Goal: Task Accomplishment & Management: Complete application form

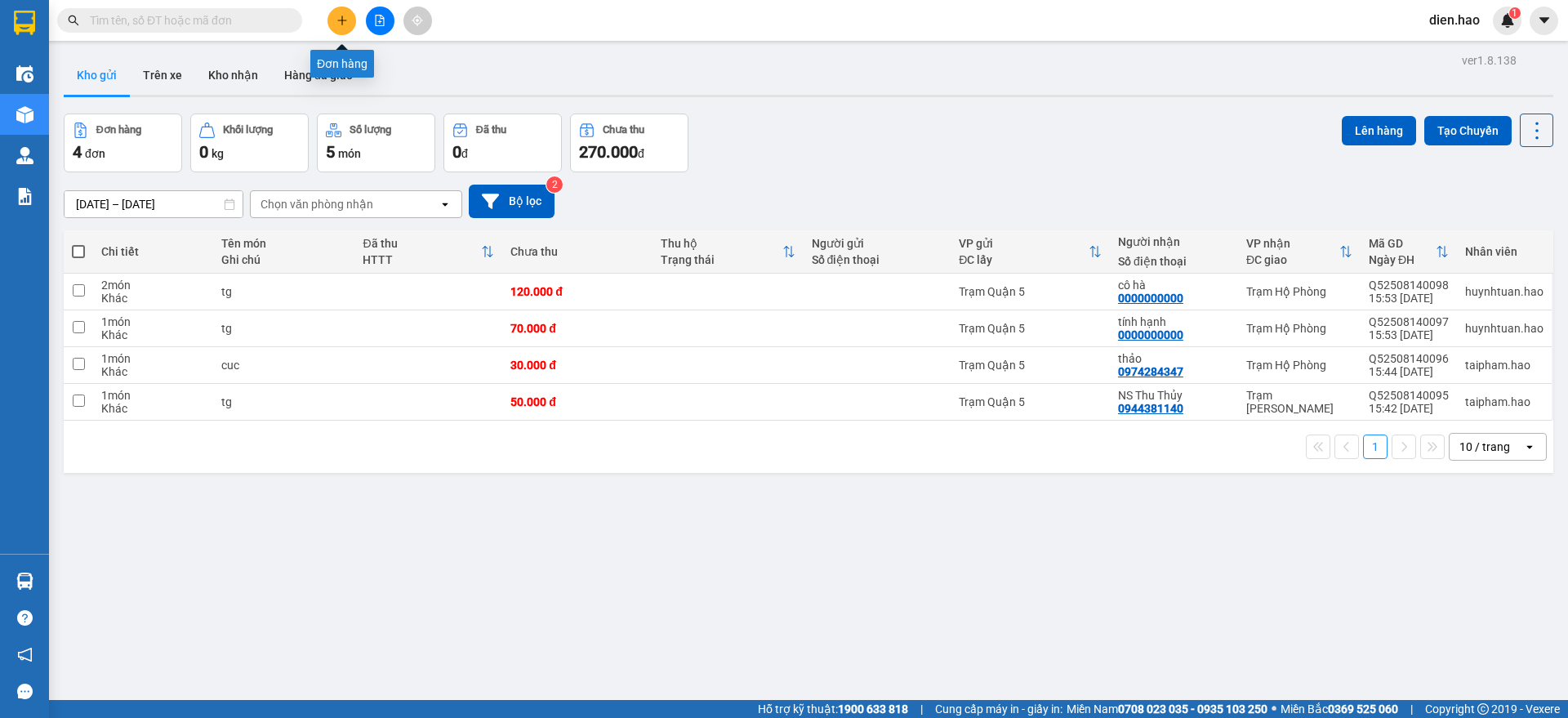
click at [330, 26] on button at bounding box center [341, 21] width 28 height 28
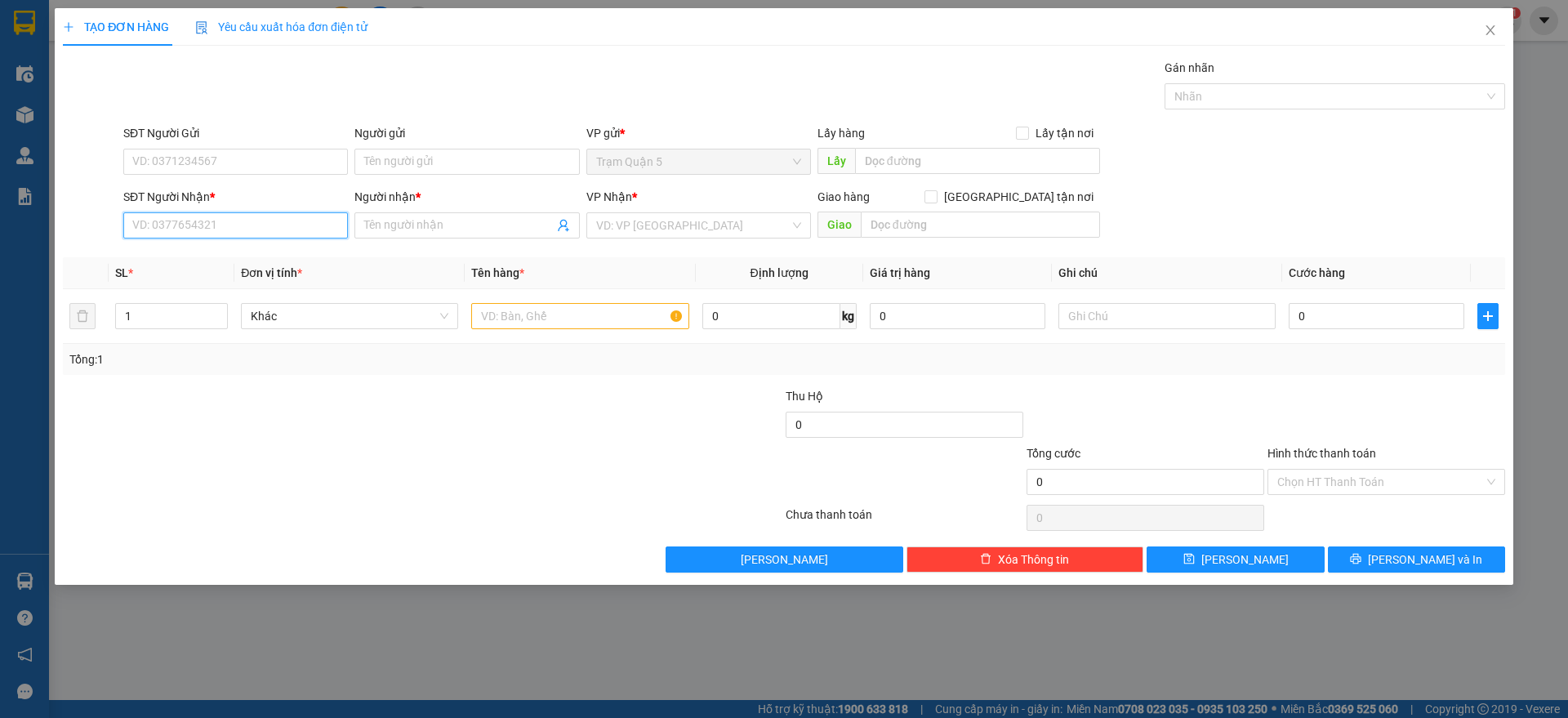
click at [180, 228] on input "SĐT Người Nhận *" at bounding box center [235, 225] width 225 height 26
click at [251, 262] on div "0916219696 - diệu ái" at bounding box center [236, 258] width 205 height 18
type input "0916219696"
type input "diệu ái"
type input "50.000"
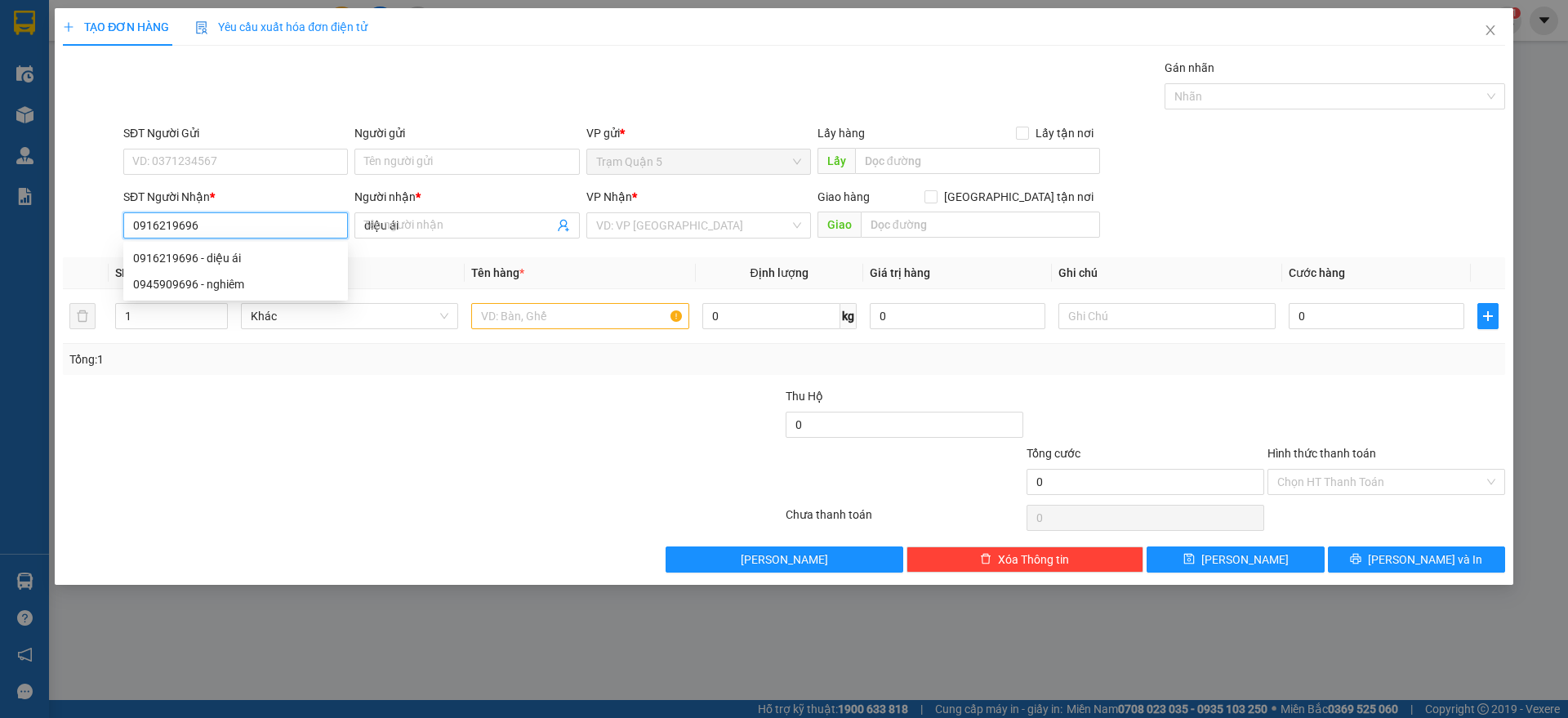
type input "50.000"
type input "0916219696"
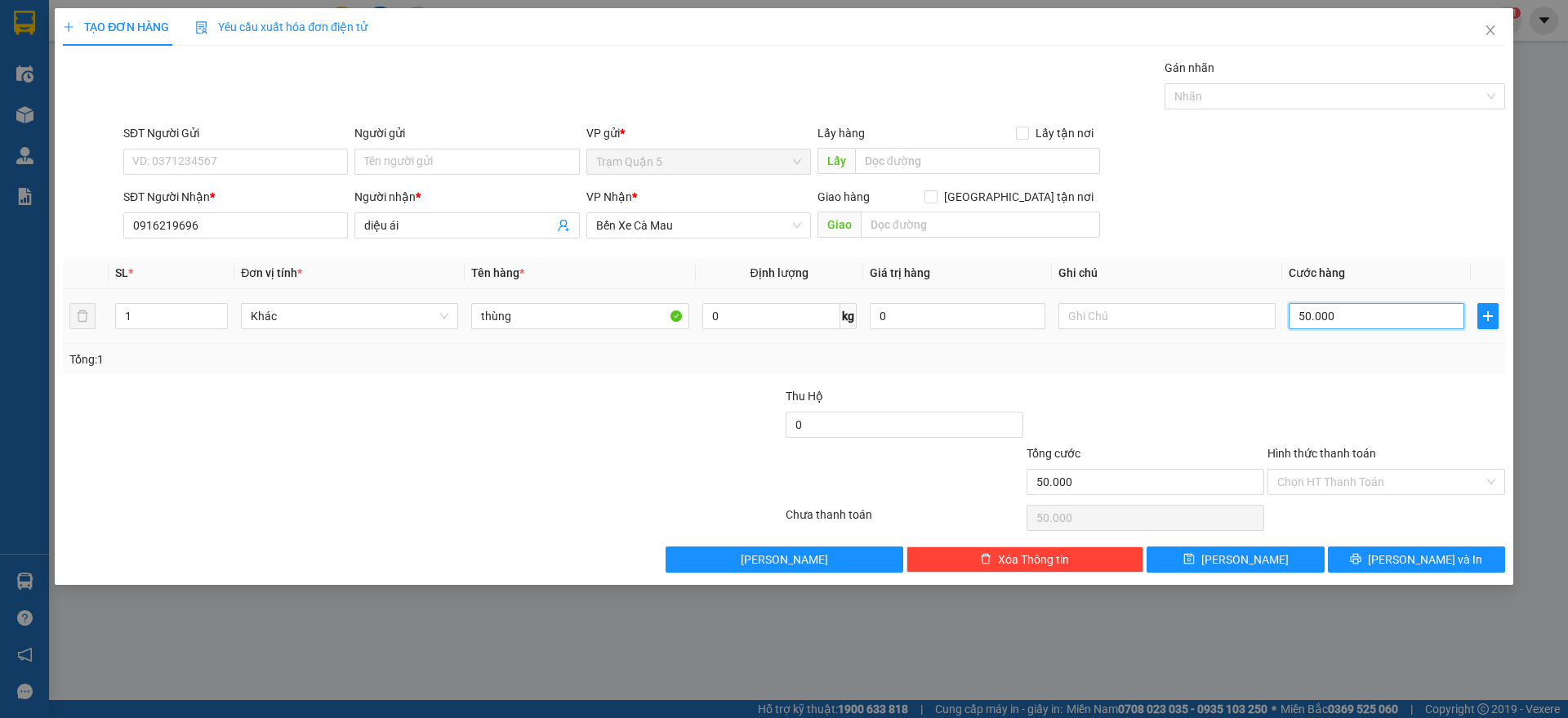
click at [1393, 327] on input "50.000" at bounding box center [1376, 316] width 175 height 26
type input "0"
type input "3"
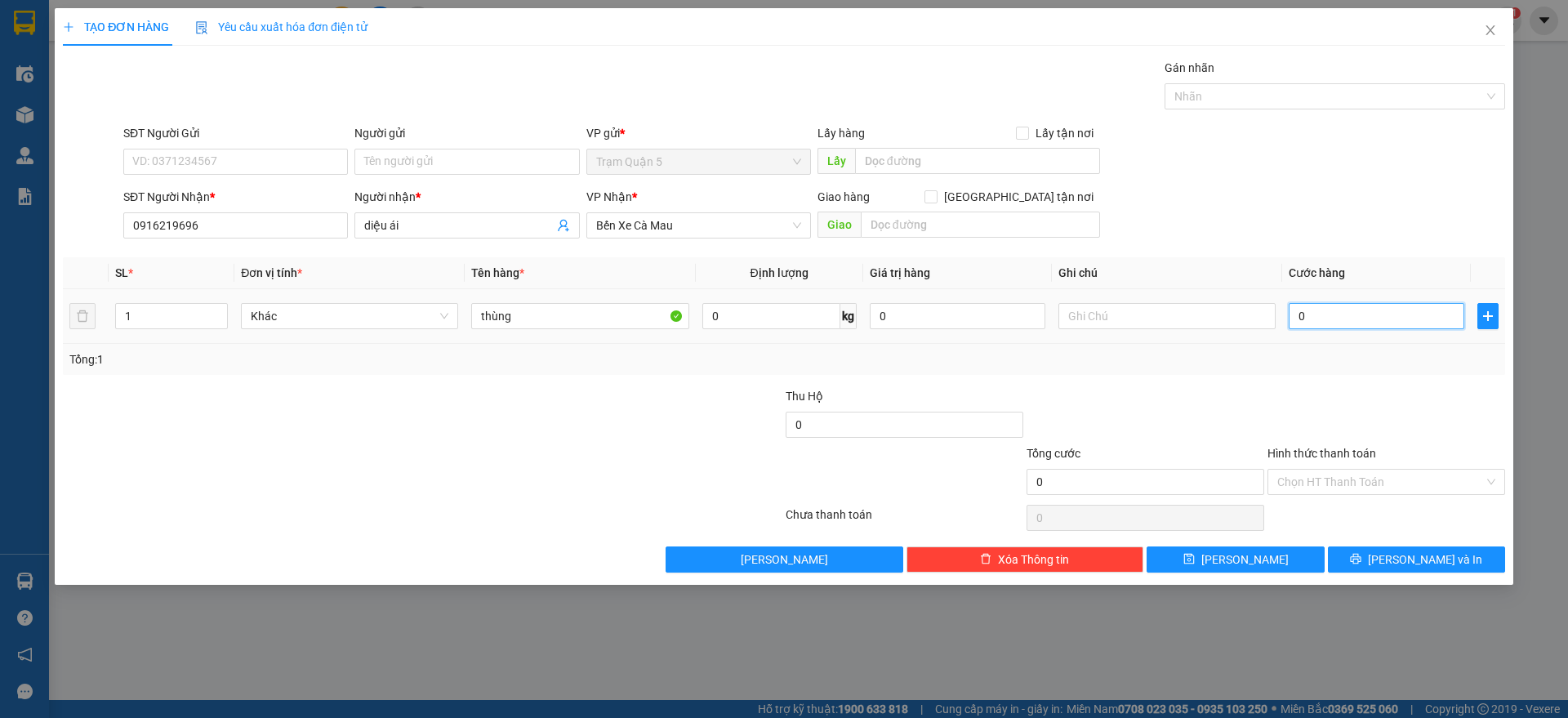
type input "3"
type input "003"
type input "30"
type input "0.030"
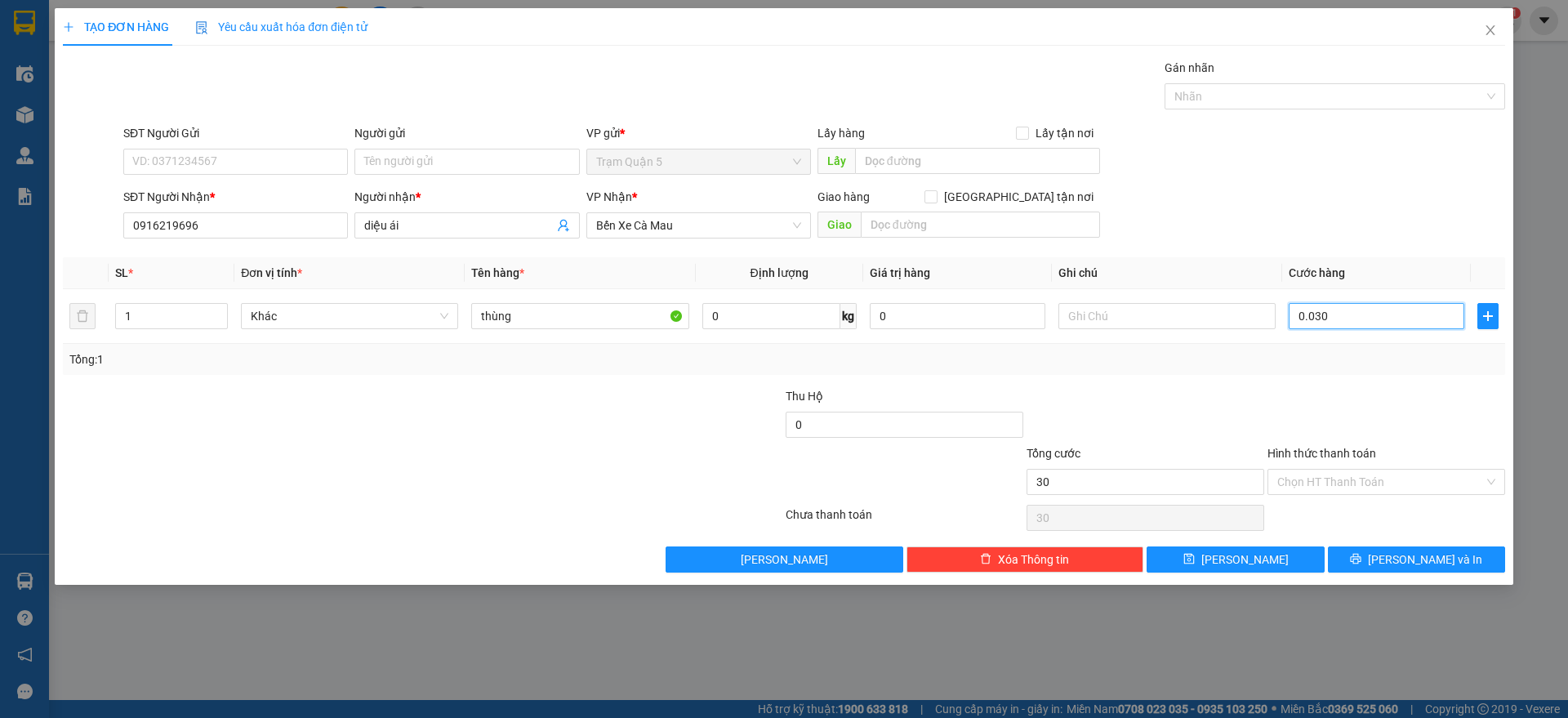
type input "3"
type input "003"
type input "0"
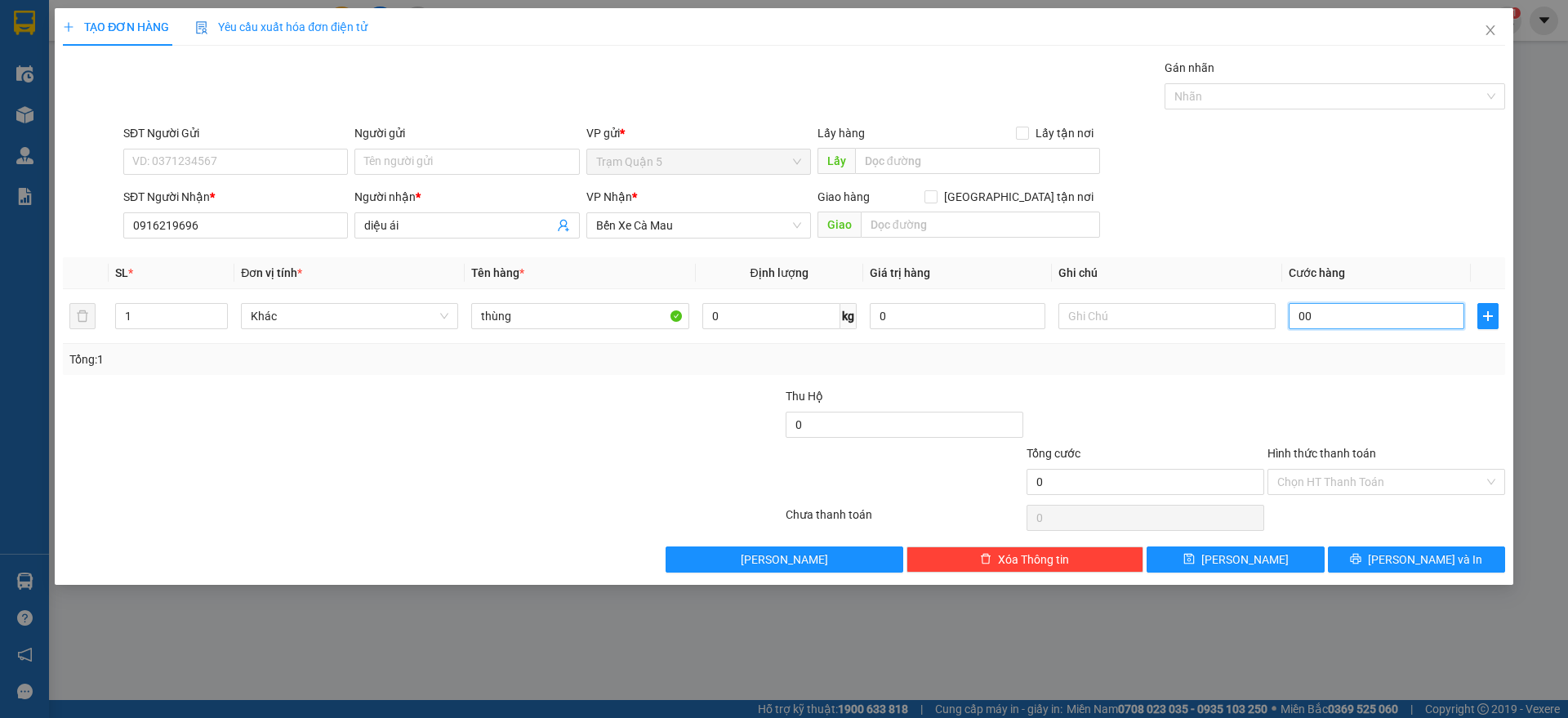
type input "0"
type input "4"
type input "004"
type input "40"
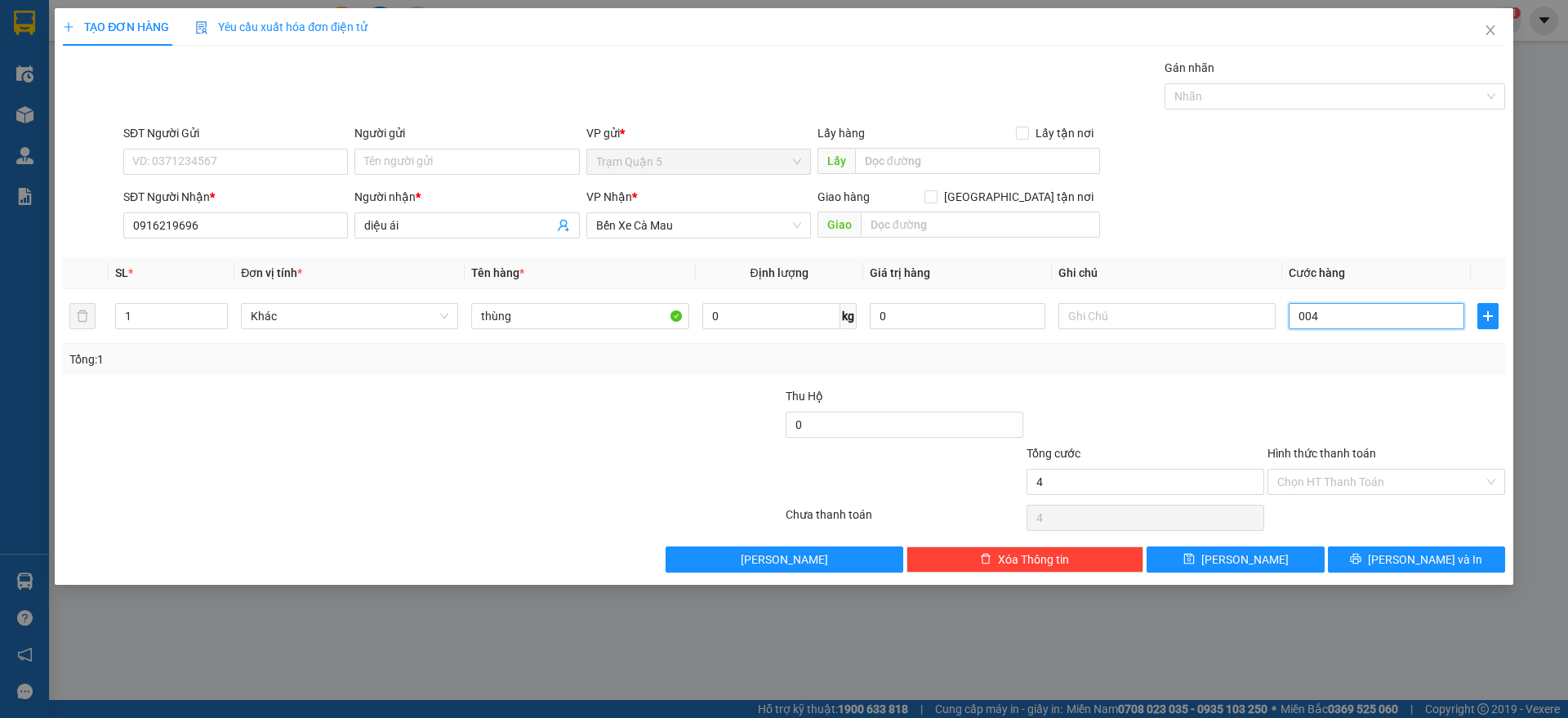
type input "40"
type input "0.040"
type input "40.000"
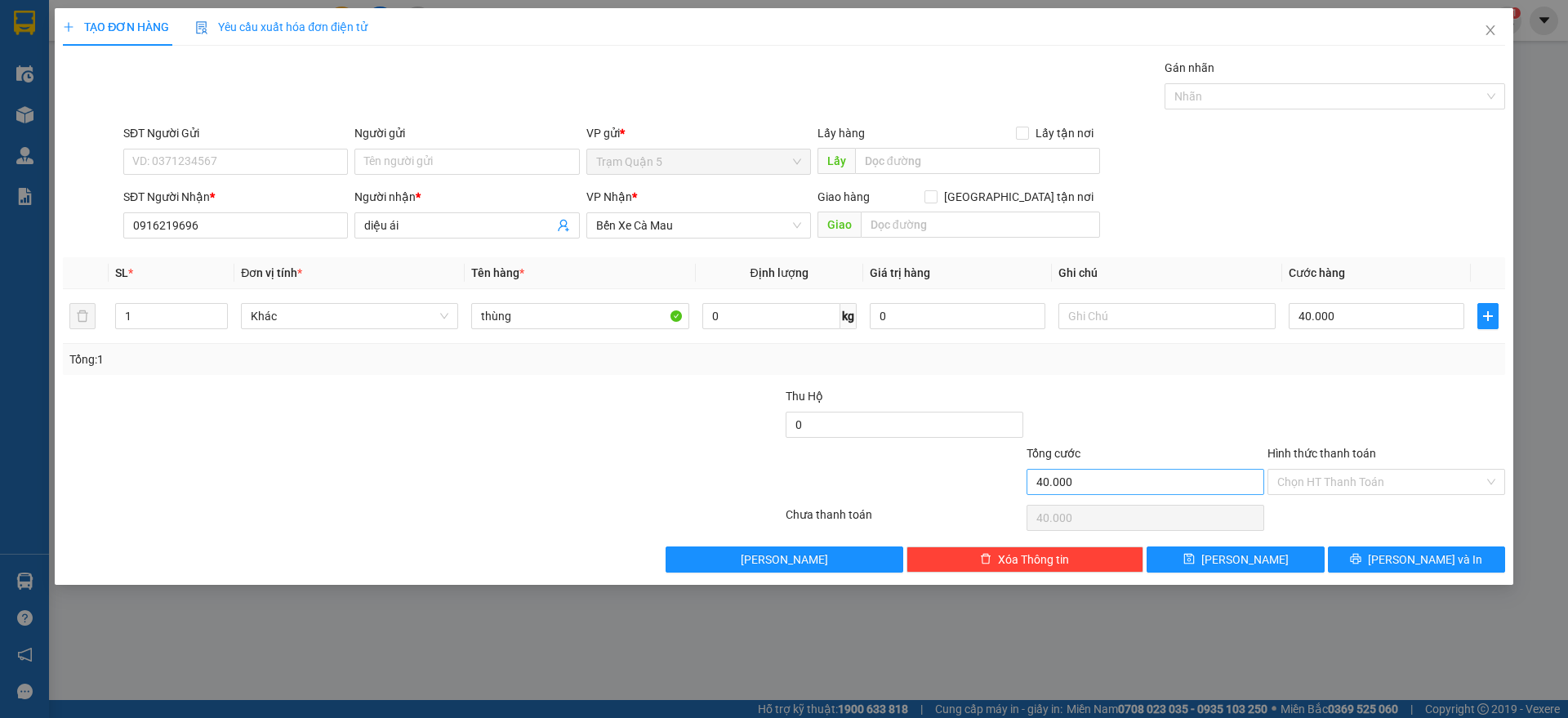
drag, startPoint x: 1313, startPoint y: 398, endPoint x: 1259, endPoint y: 490, distance: 106.7
click at [1309, 402] on div at bounding box center [1386, 415] width 241 height 57
click at [1258, 547] on button "[PERSON_NAME]" at bounding box center [1235, 559] width 177 height 26
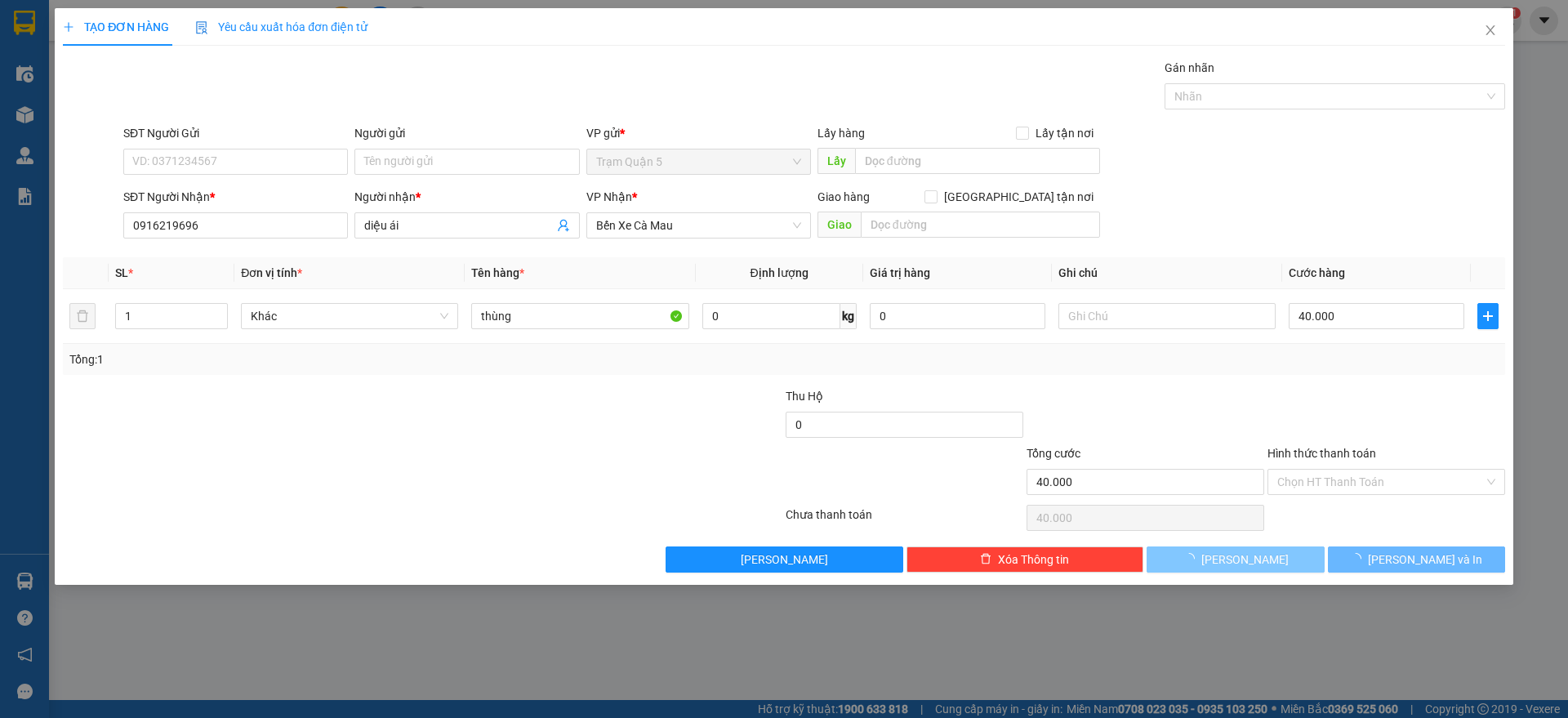
type input "0"
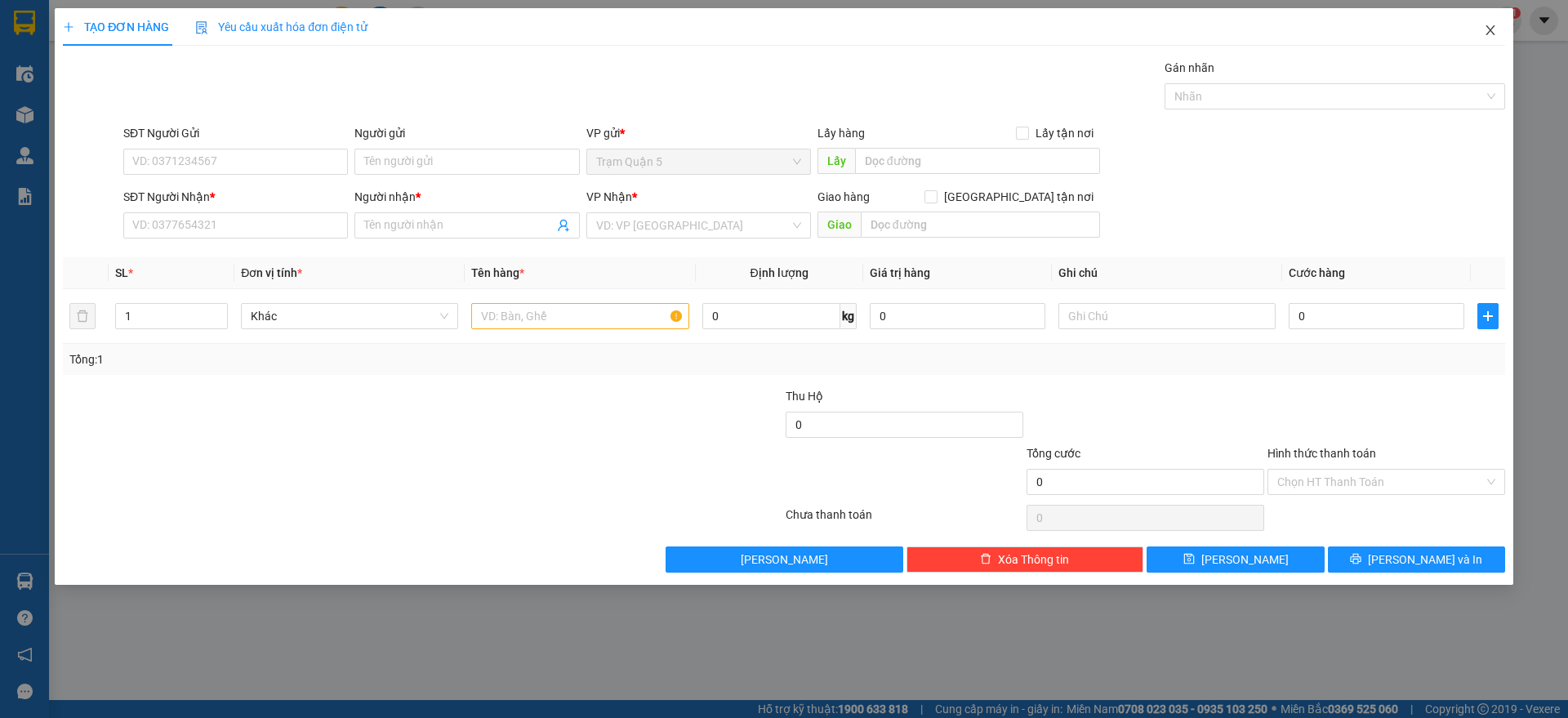
click at [1500, 28] on span "Close" at bounding box center [1491, 32] width 46 height 46
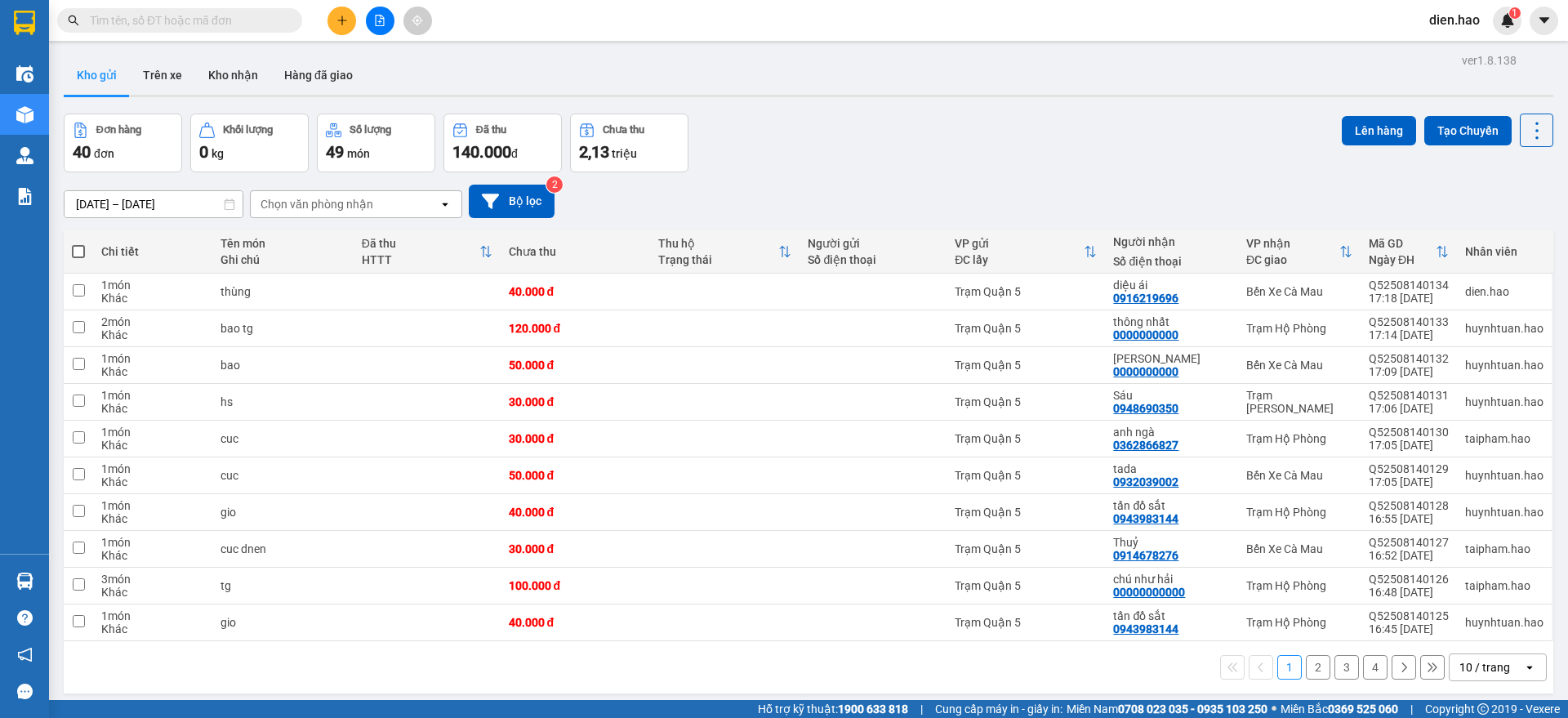
click at [1451, 24] on span "dien.hao" at bounding box center [1454, 20] width 77 height 21
click at [1468, 50] on span "Đăng xuất" at bounding box center [1476, 50] width 68 height 18
